Goal: Navigation & Orientation: Find specific page/section

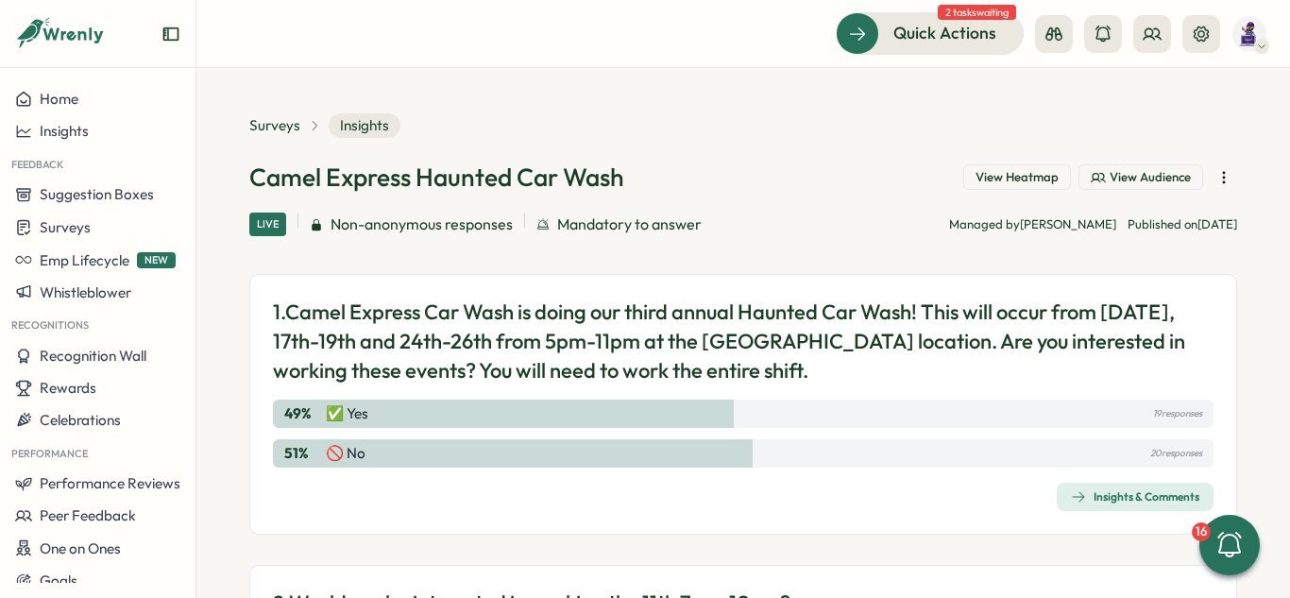
scroll to position [94, 0]
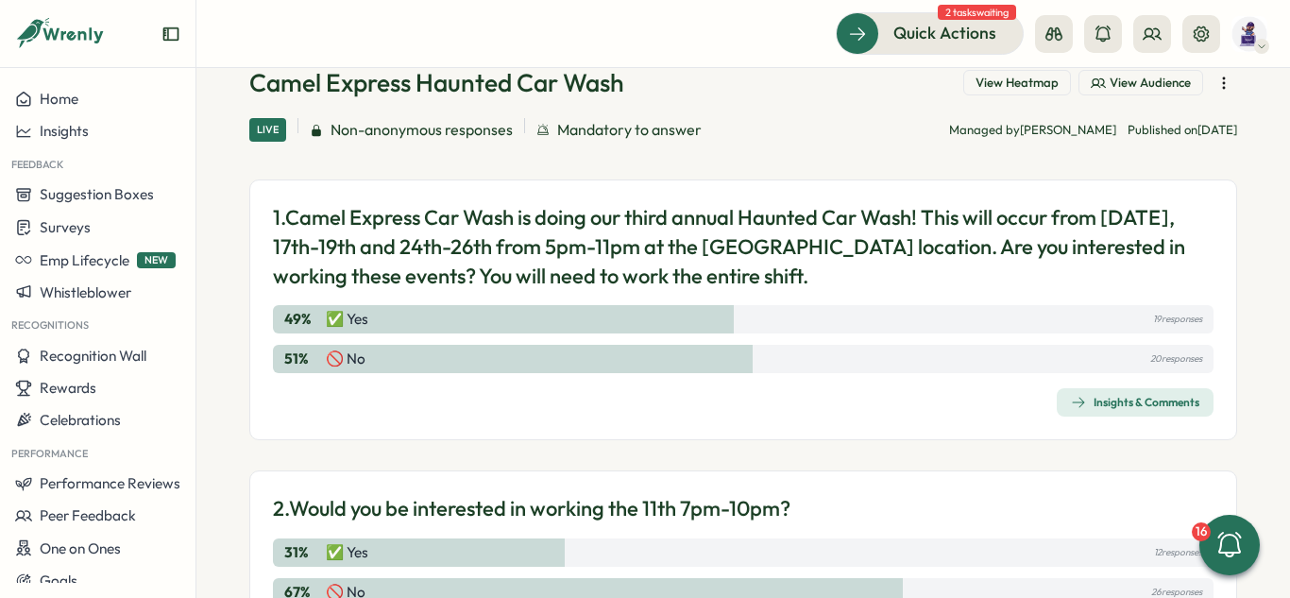
click at [1249, 225] on section "Surveys Insights Camel Express Haunted Car Wash View Heatmap View Audience Live…" at bounding box center [743, 333] width 1094 height 530
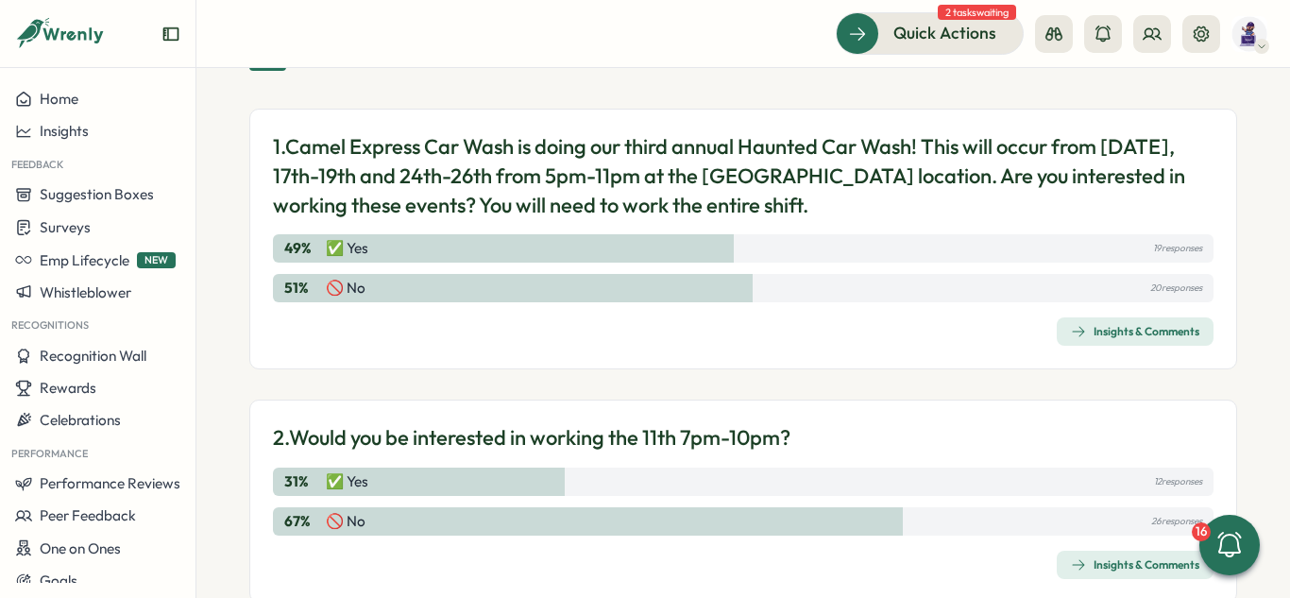
scroll to position [189, 0]
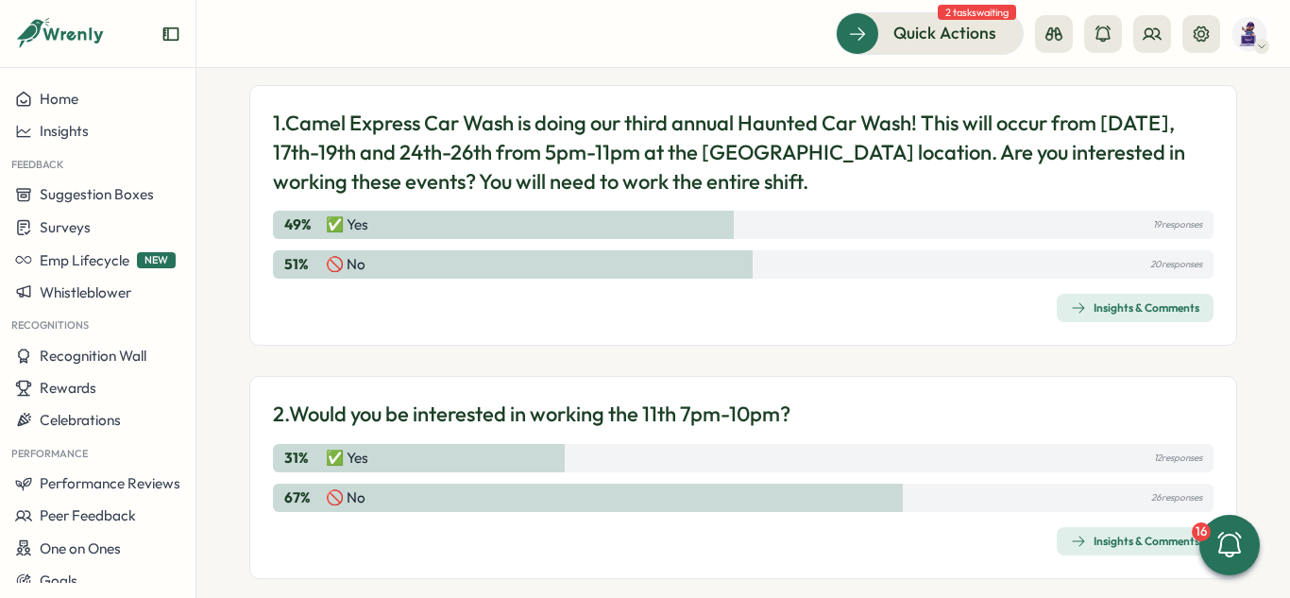
click at [1102, 298] on span "Insights & Comments" at bounding box center [1135, 308] width 128 height 26
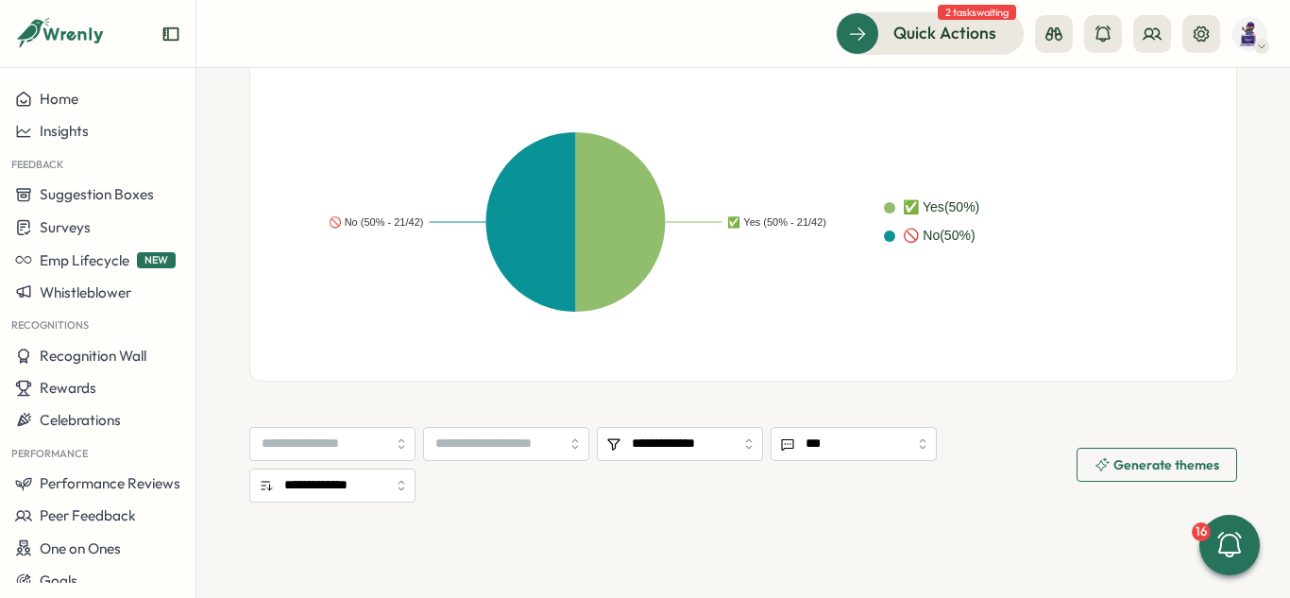
scroll to position [756, 0]
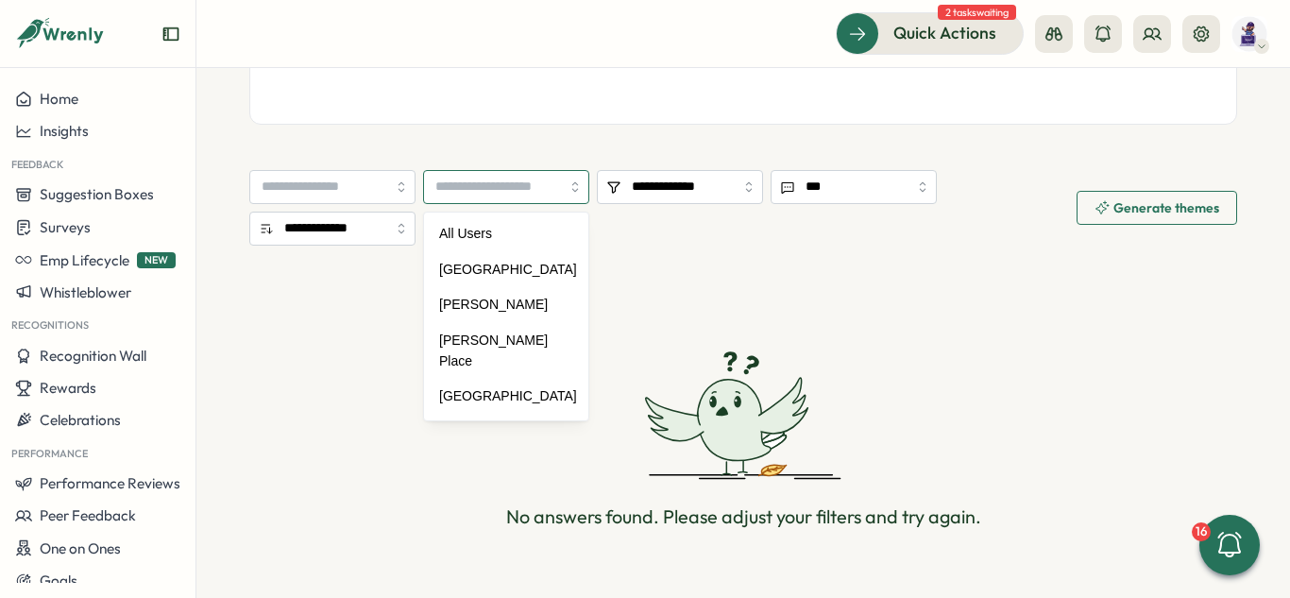
click at [535, 188] on input "search" at bounding box center [506, 187] width 166 height 34
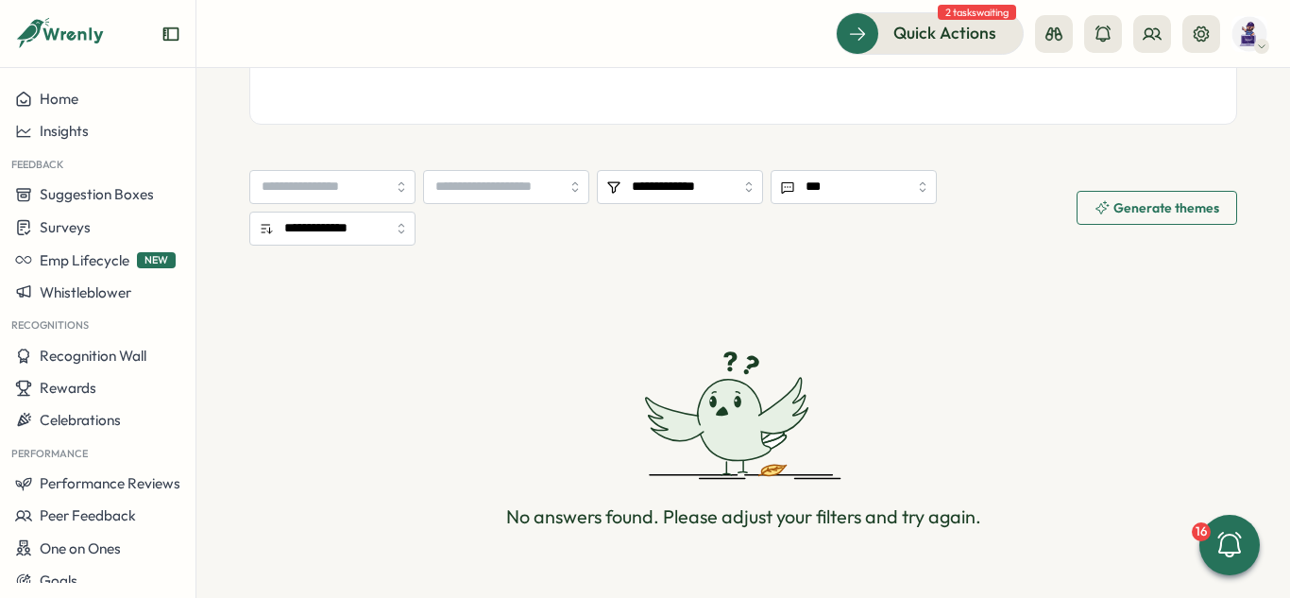
click at [686, 184] on input "**********" at bounding box center [680, 187] width 166 height 34
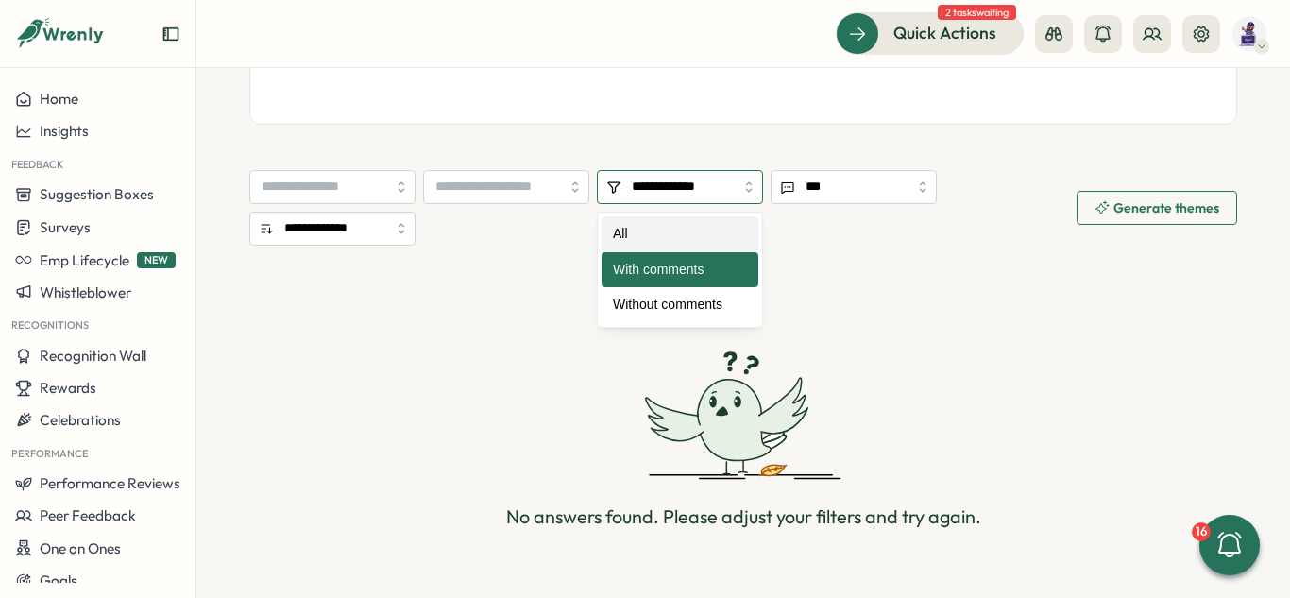
type input "***"
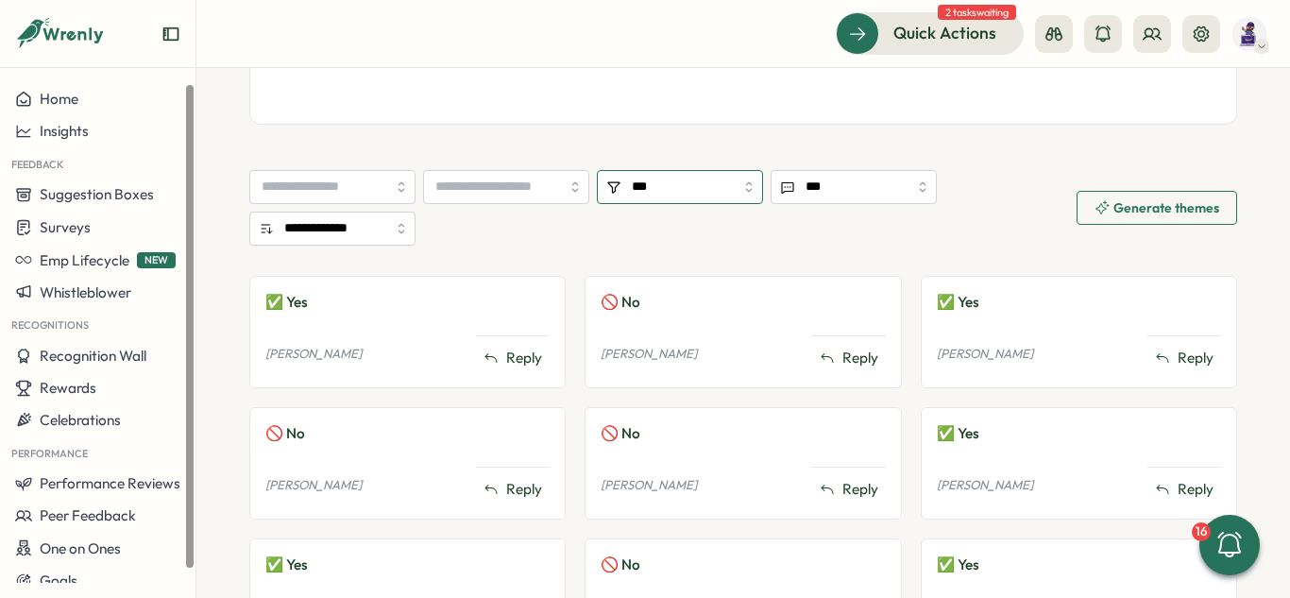
scroll to position [0, 0]
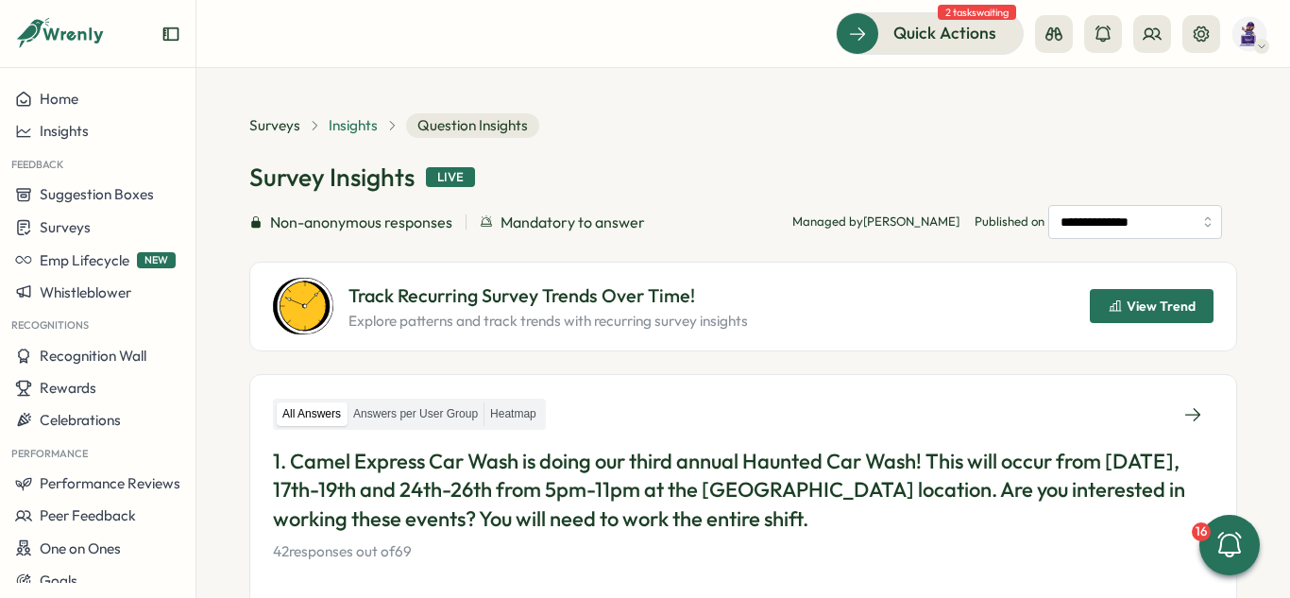
click at [341, 123] on span "Insights" at bounding box center [353, 125] width 49 height 21
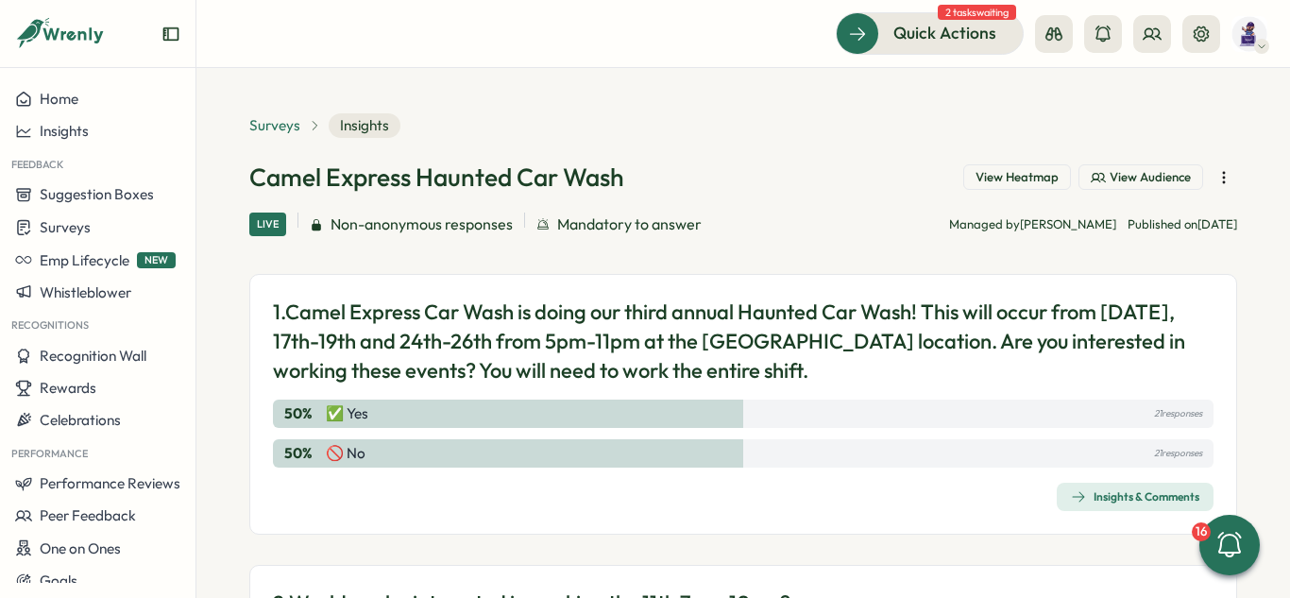
click at [278, 128] on span "Surveys" at bounding box center [274, 125] width 51 height 21
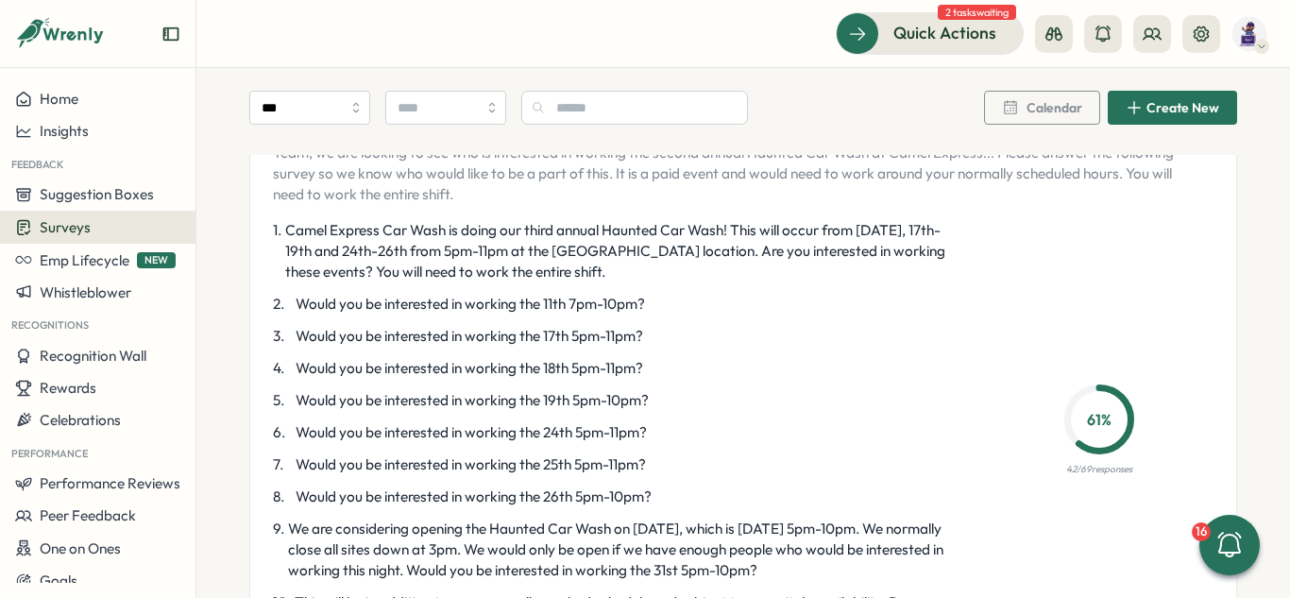
scroll to position [4250, 0]
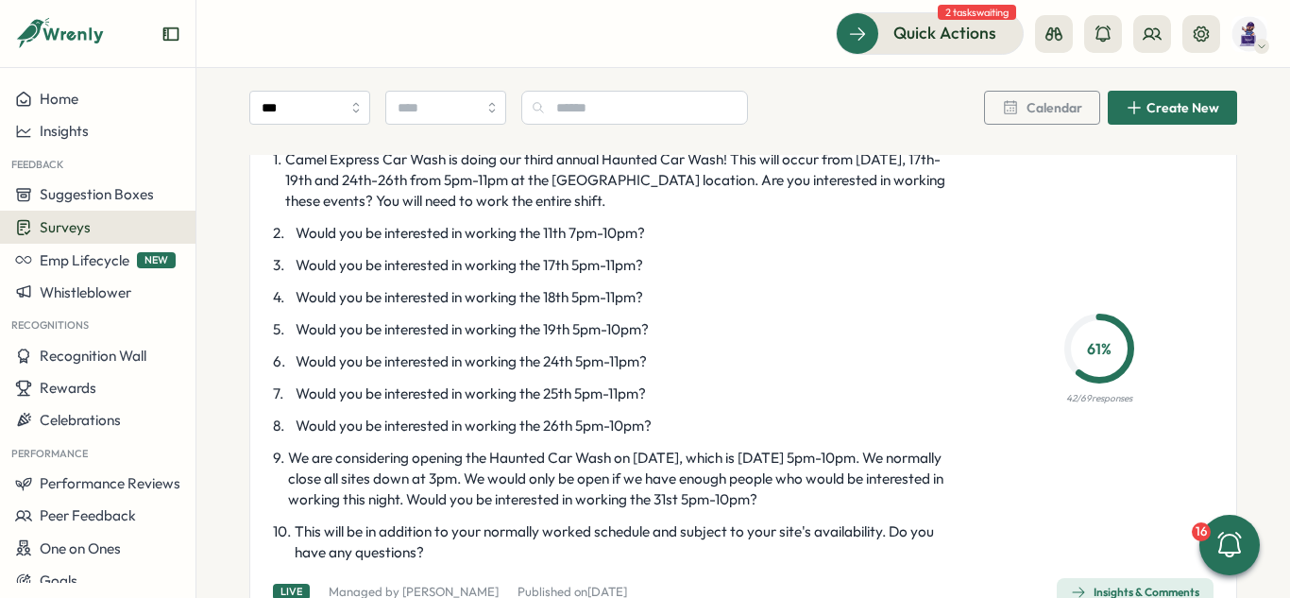
scroll to position [4344, 0]
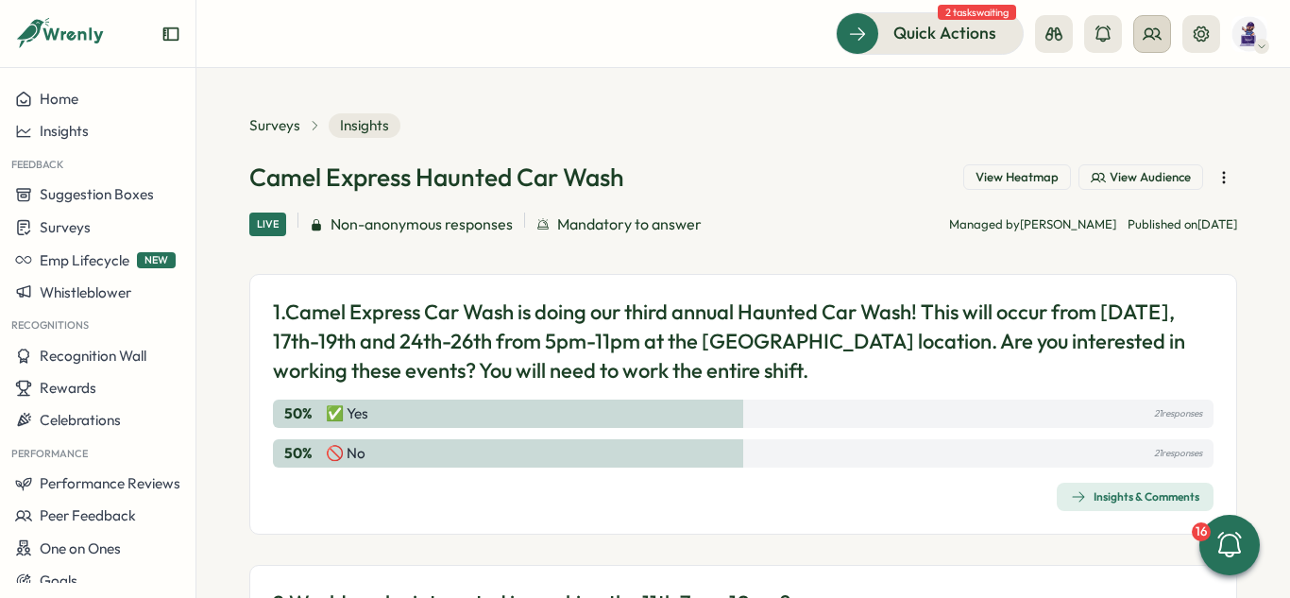
click at [1162, 25] on button at bounding box center [1152, 34] width 38 height 38
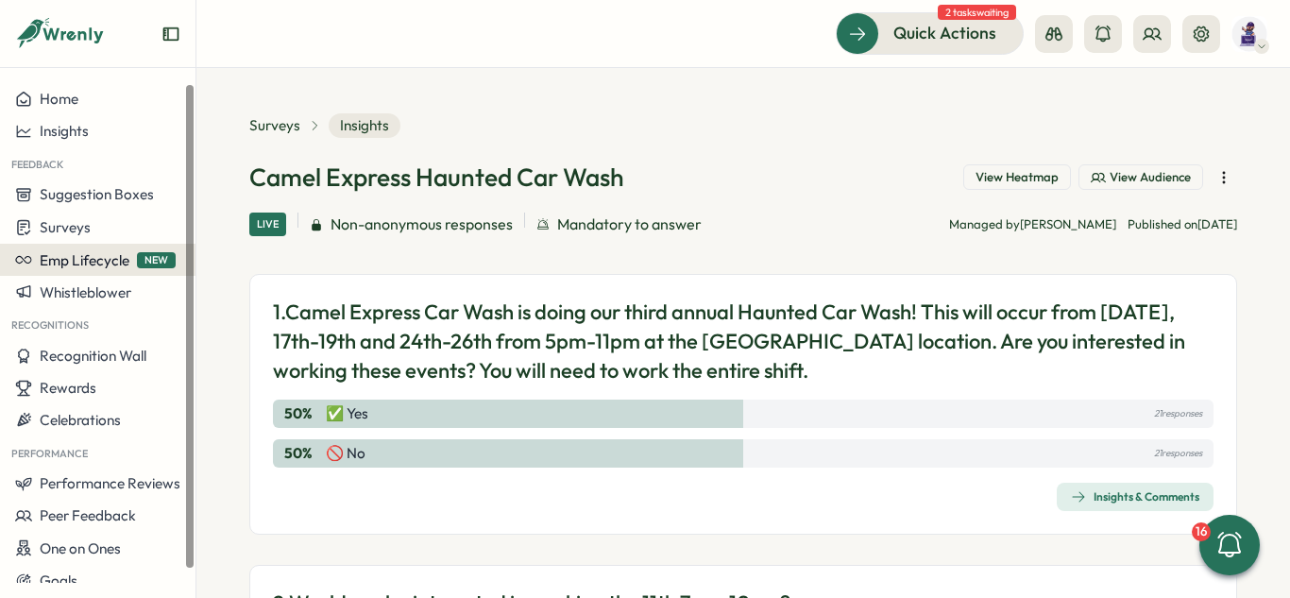
click at [97, 253] on span "Emp Lifecycle" at bounding box center [85, 260] width 90 height 18
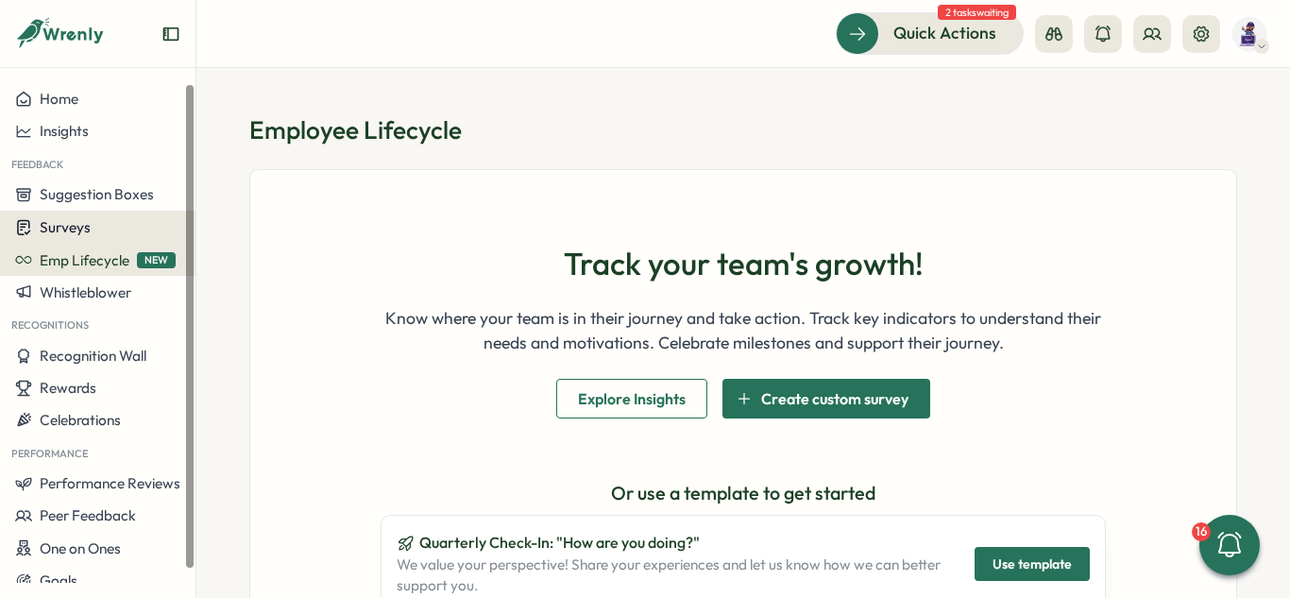
click at [108, 235] on div "Surveys" at bounding box center [97, 227] width 165 height 18
drag, startPoint x: 65, startPoint y: 258, endPoint x: 69, endPoint y: 246, distance: 11.9
click at [65, 257] on span "Emp Lifecycle" at bounding box center [85, 260] width 90 height 18
click at [74, 222] on span "Surveys" at bounding box center [65, 227] width 51 height 18
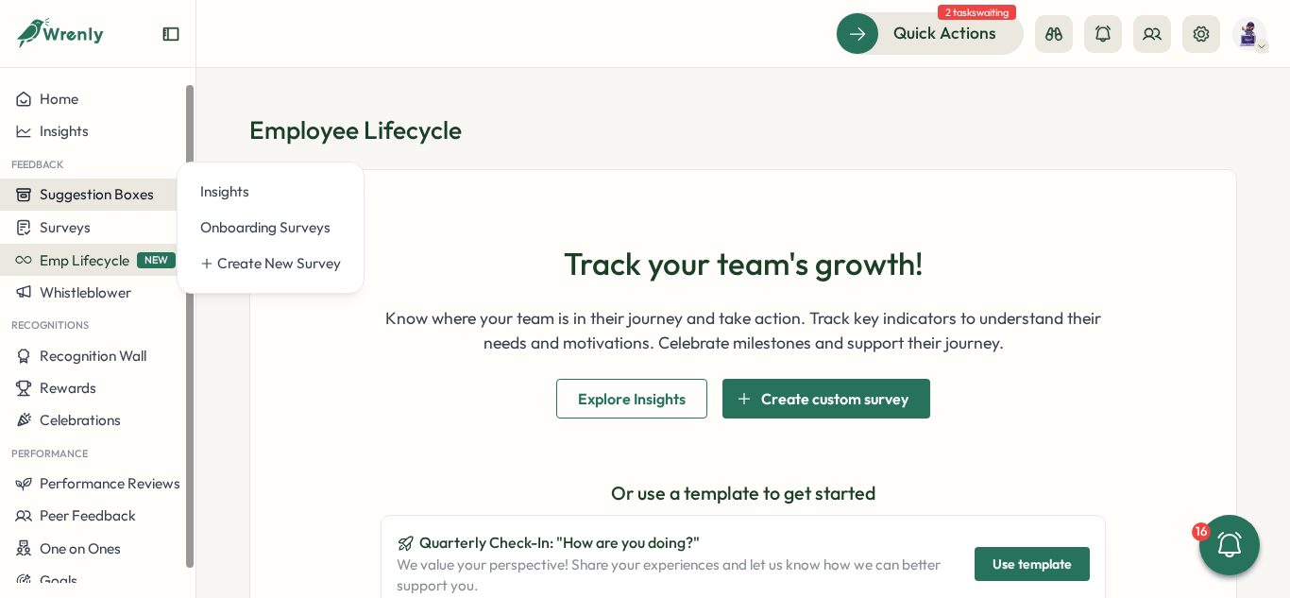
click at [106, 187] on span "Suggestion Boxes" at bounding box center [97, 194] width 114 height 18
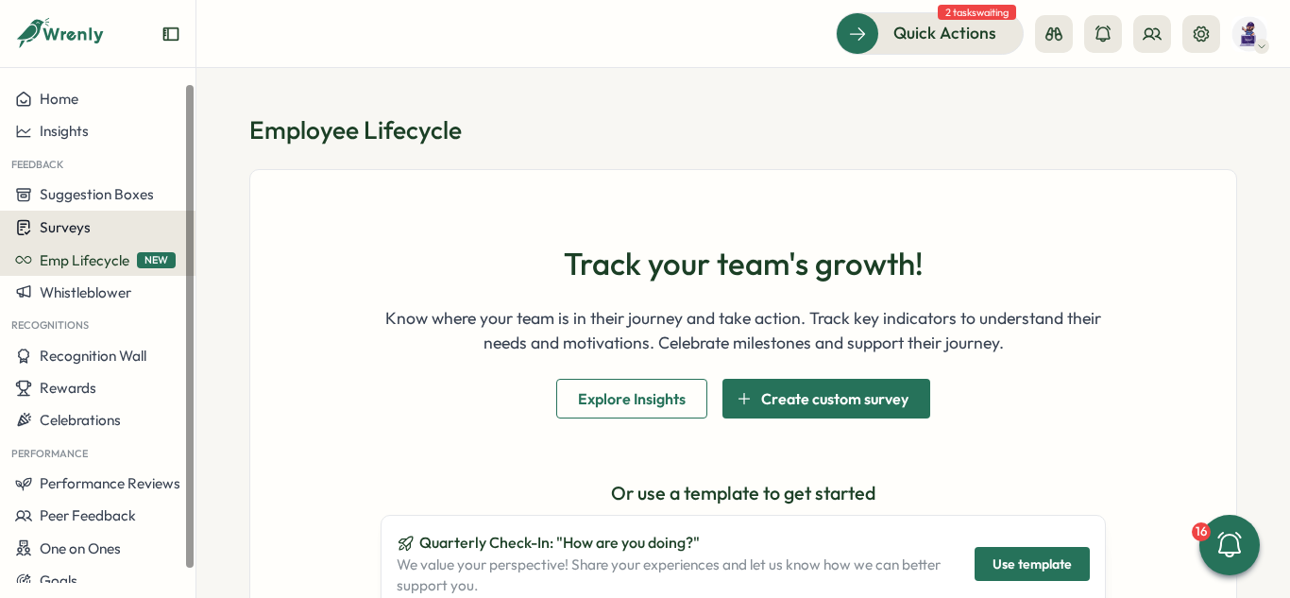
click at [87, 219] on span "Surveys" at bounding box center [65, 227] width 51 height 18
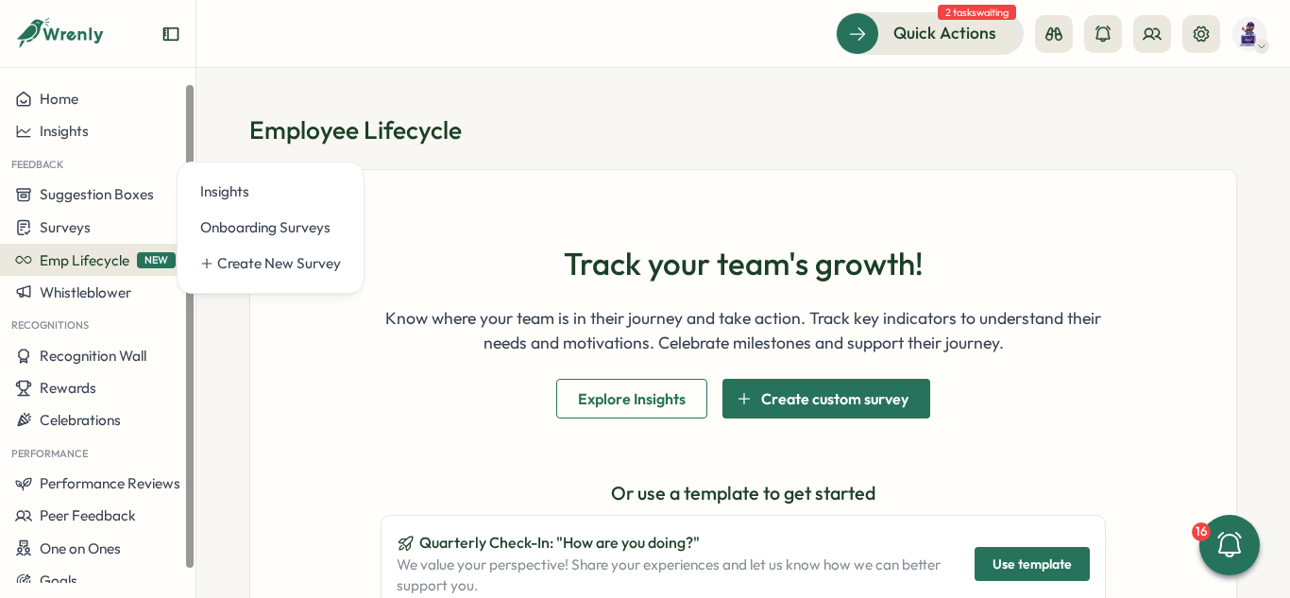
click at [638, 79] on section "Employee Lifecycle Track your team's growth! Know where your team is in their j…" at bounding box center [743, 333] width 1094 height 530
